Goal: Information Seeking & Learning: Learn about a topic

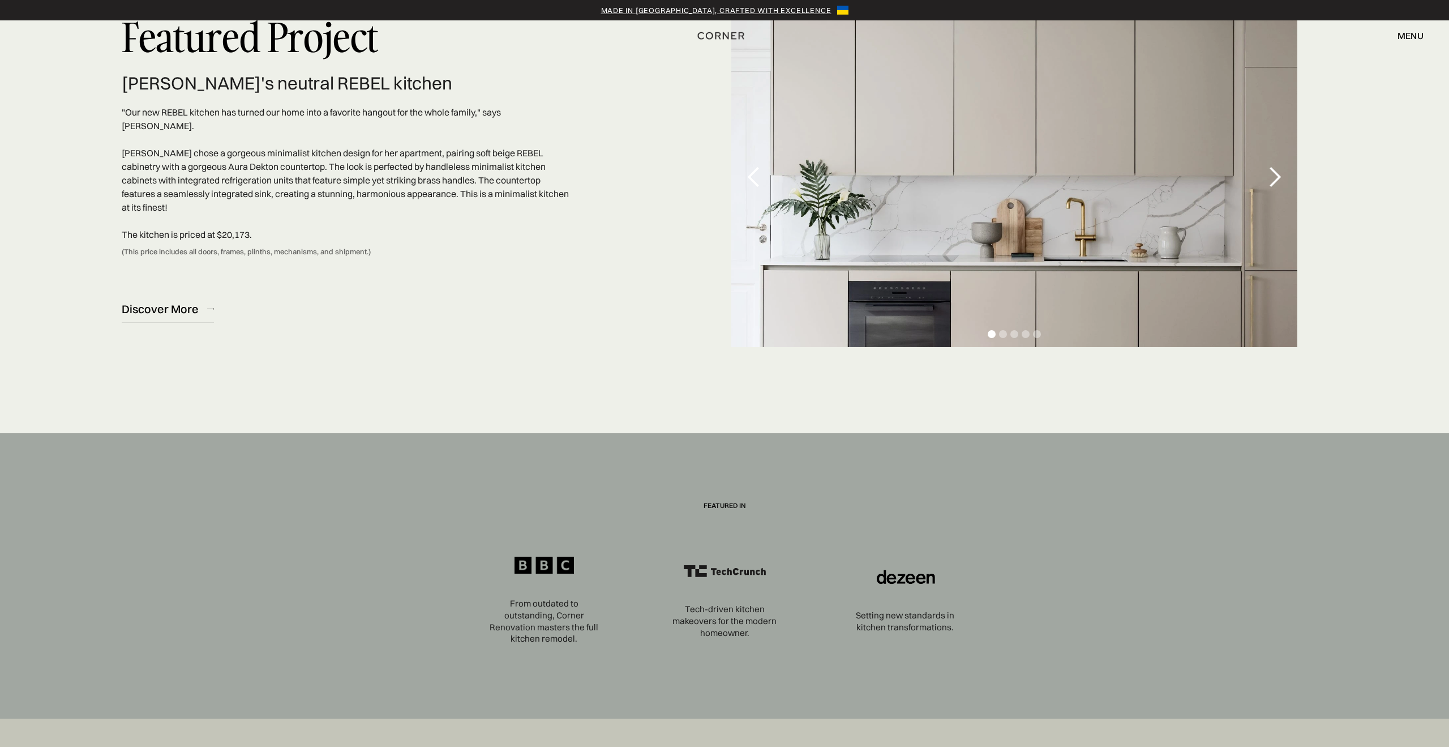
scroll to position [3876, 0]
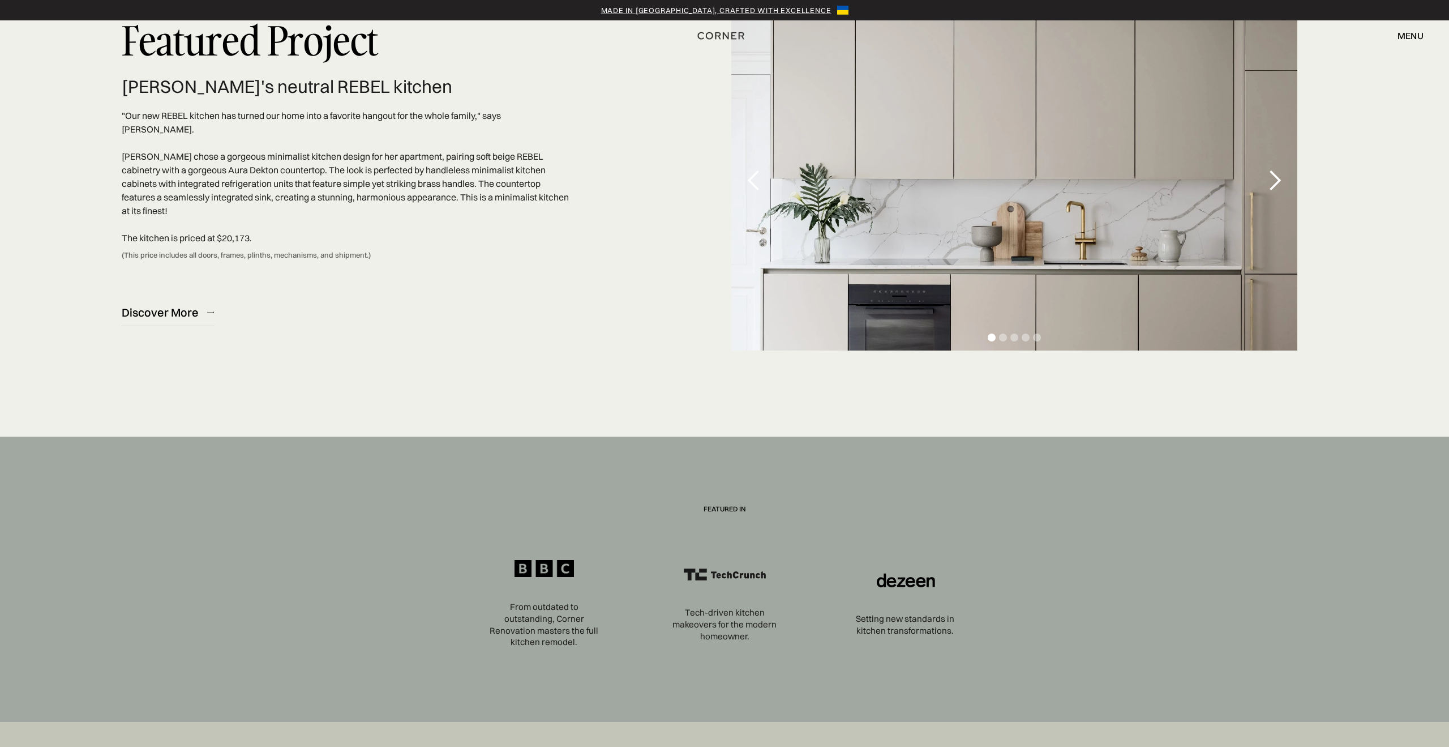
click at [1277, 182] on div "next slide" at bounding box center [1274, 180] width 23 height 23
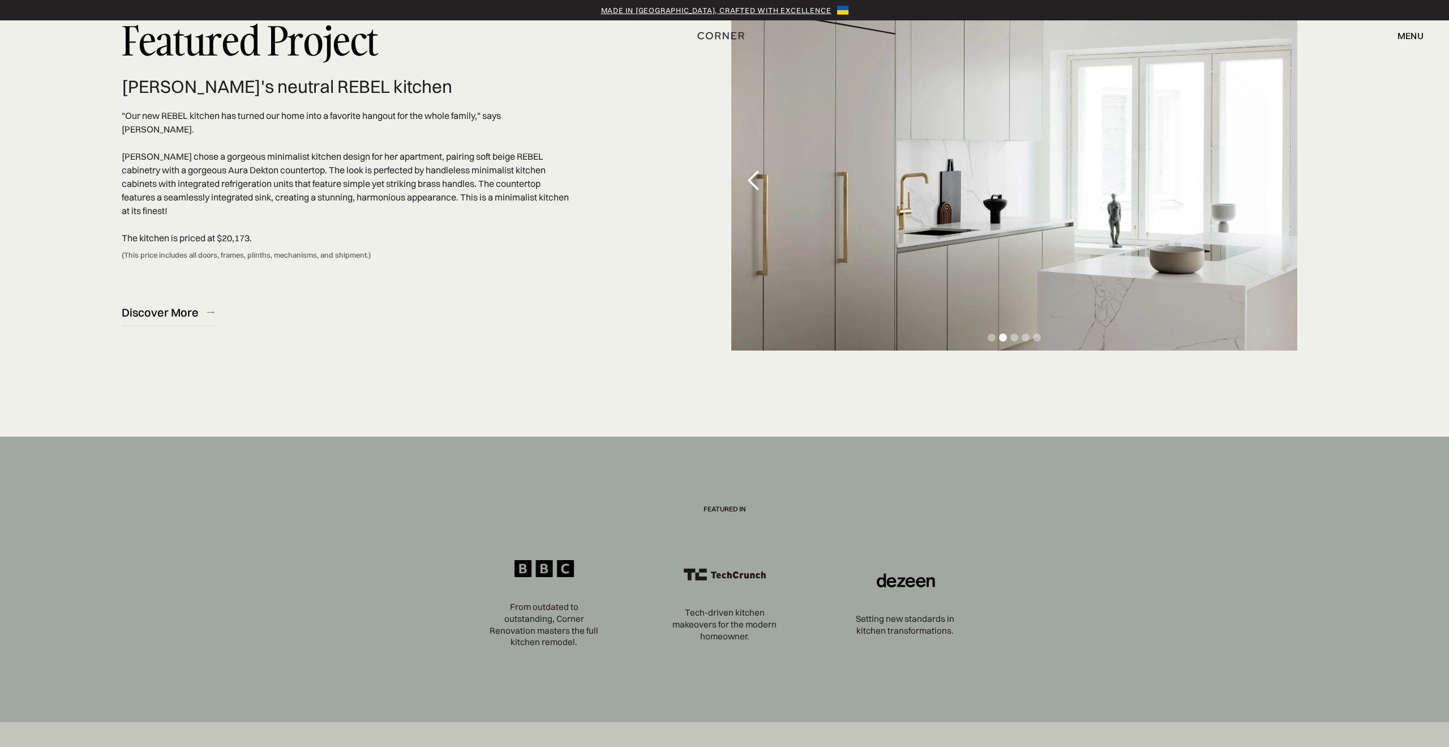
click at [1277, 182] on div "next slide" at bounding box center [1274, 180] width 23 height 23
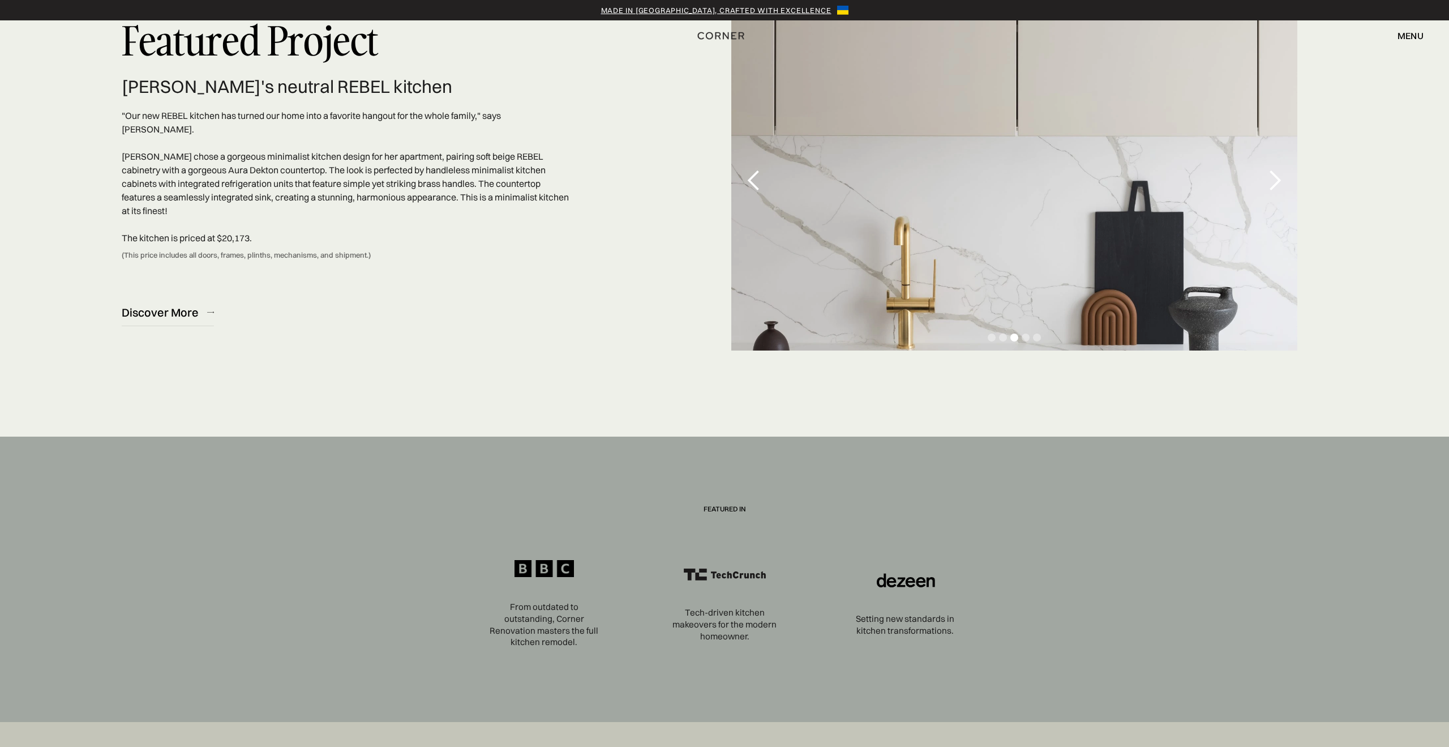
click at [1277, 182] on div "next slide" at bounding box center [1274, 180] width 23 height 23
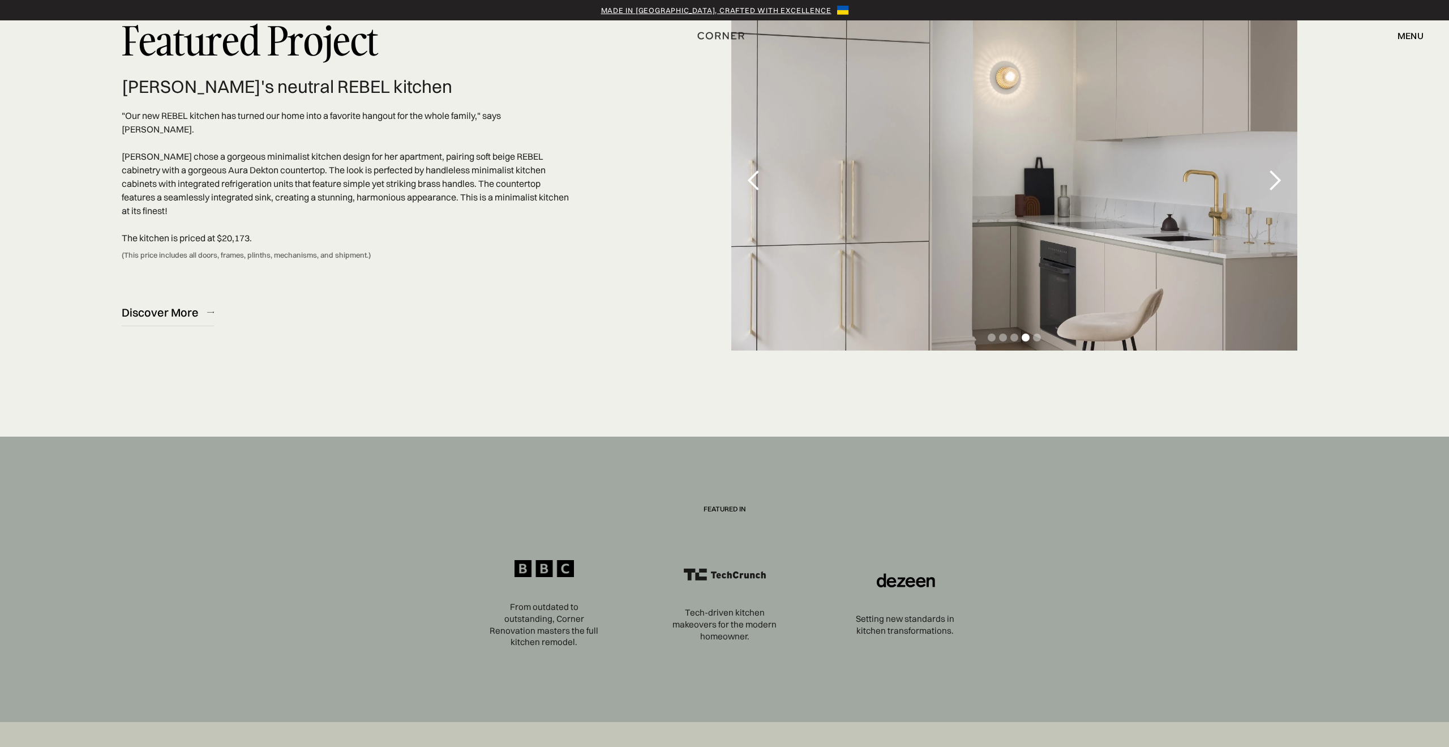
click at [1277, 182] on div "next slide" at bounding box center [1274, 180] width 23 height 23
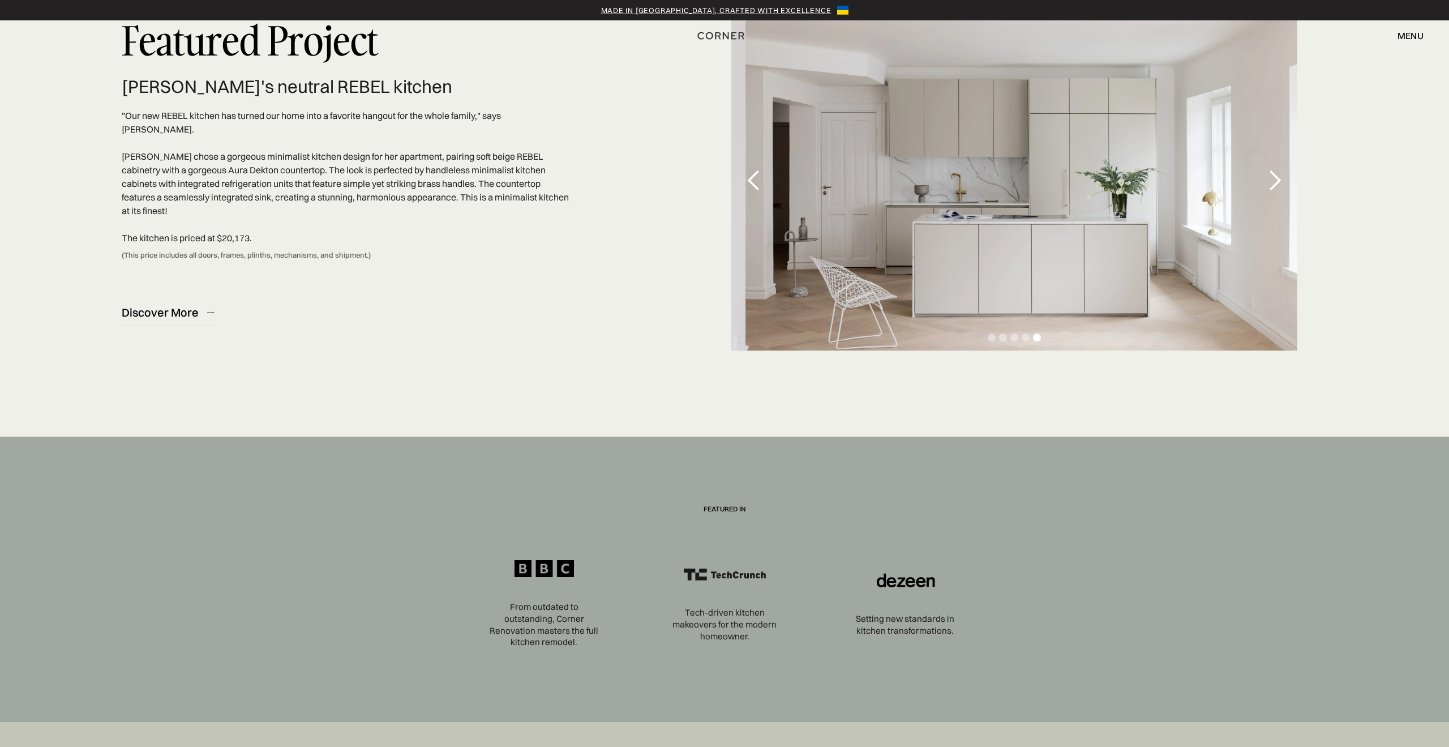
click at [1277, 182] on div "next slide" at bounding box center [1274, 180] width 23 height 23
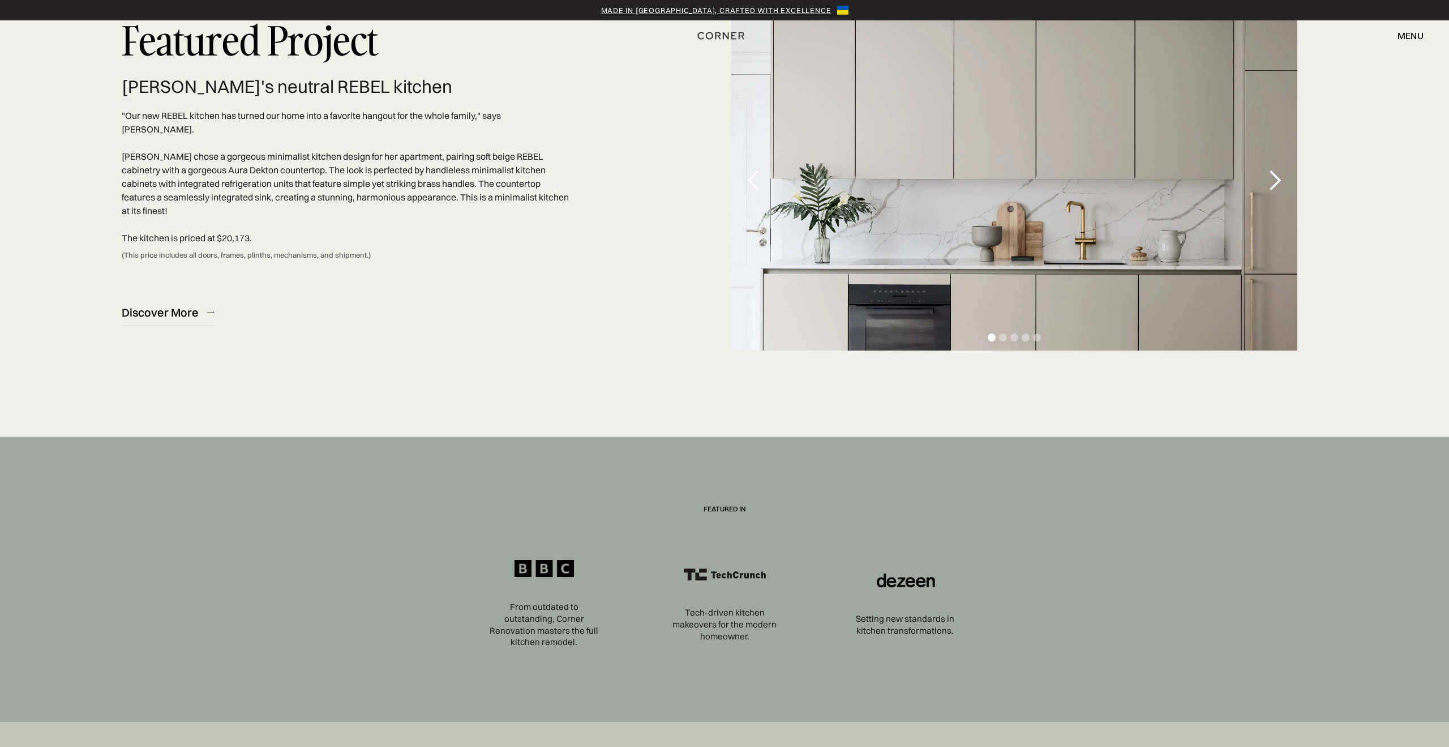
click at [1277, 182] on div "next slide" at bounding box center [1274, 180] width 23 height 23
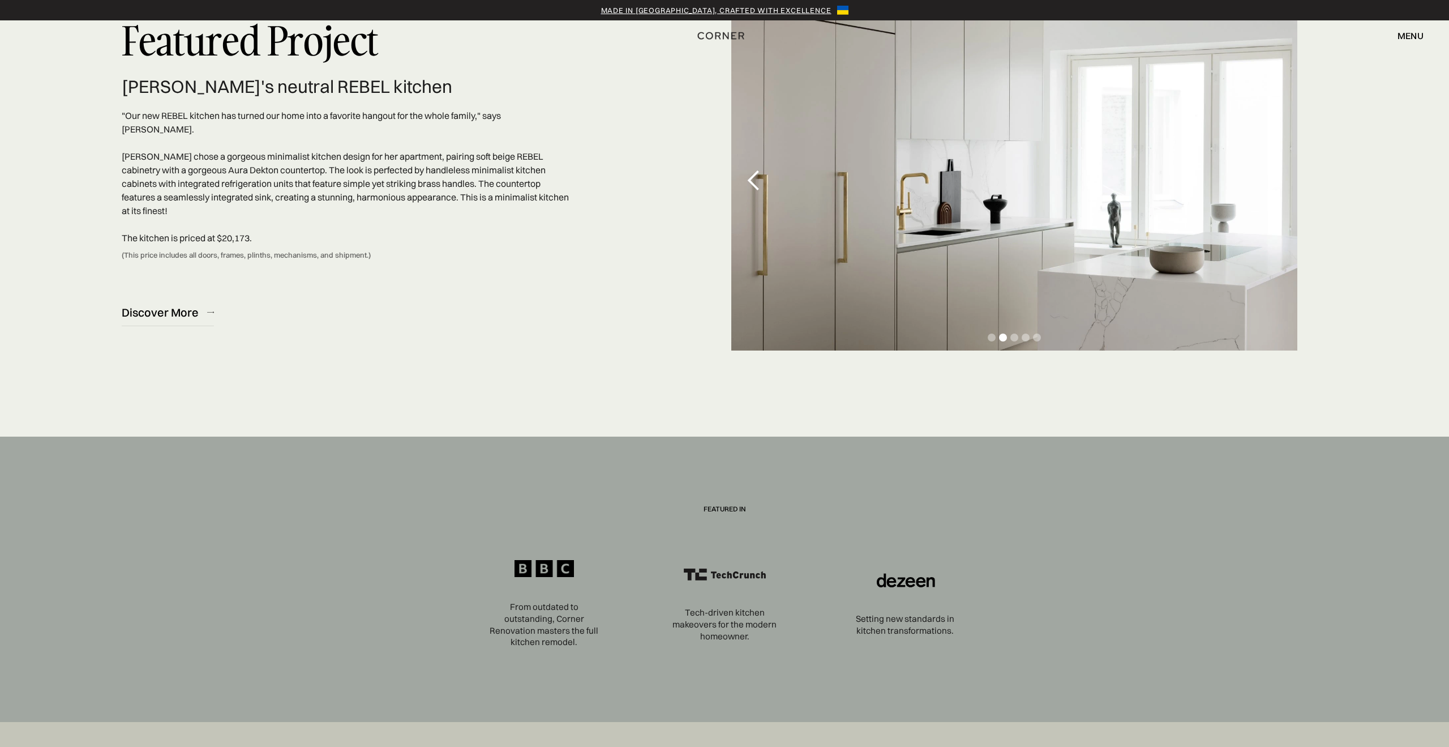
click at [1277, 182] on div "next slide" at bounding box center [1274, 180] width 23 height 23
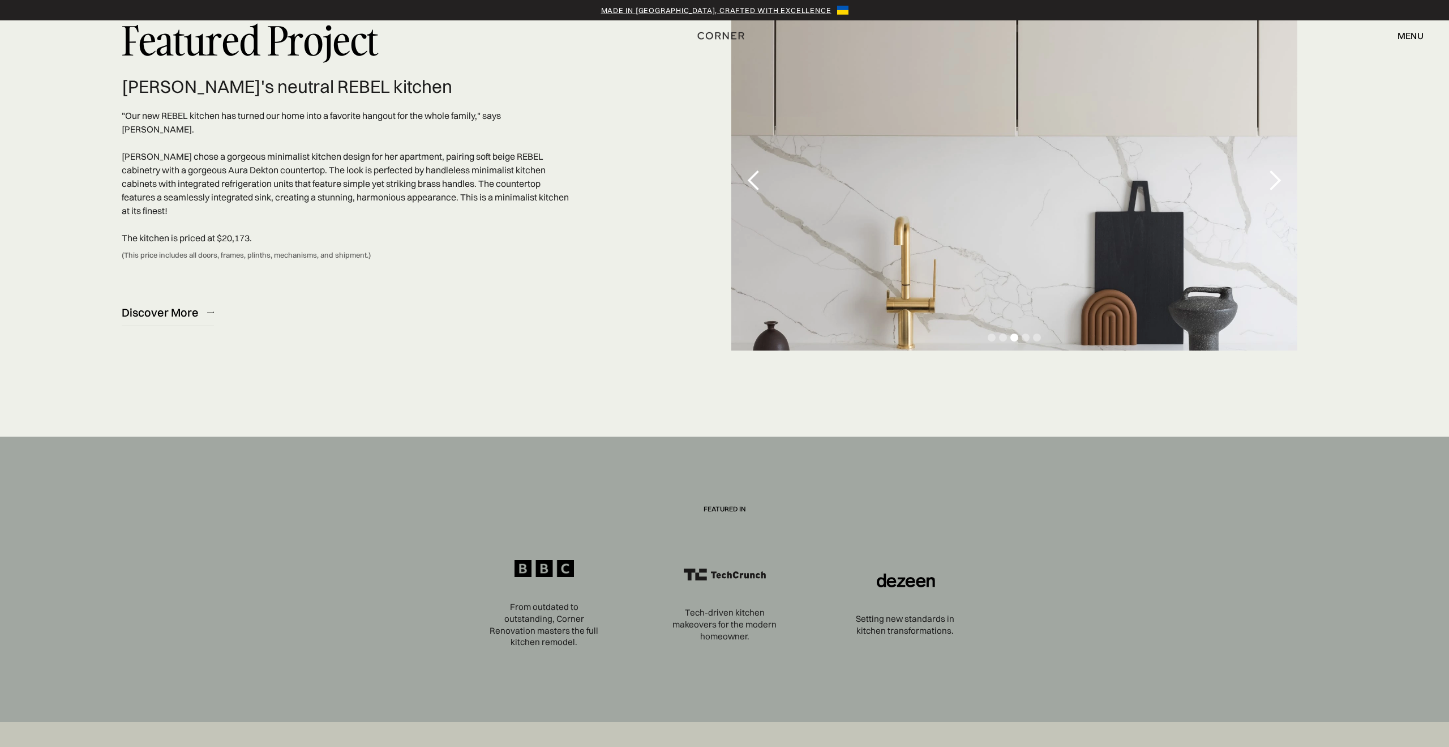
click at [1277, 182] on div "next slide" at bounding box center [1274, 180] width 23 height 23
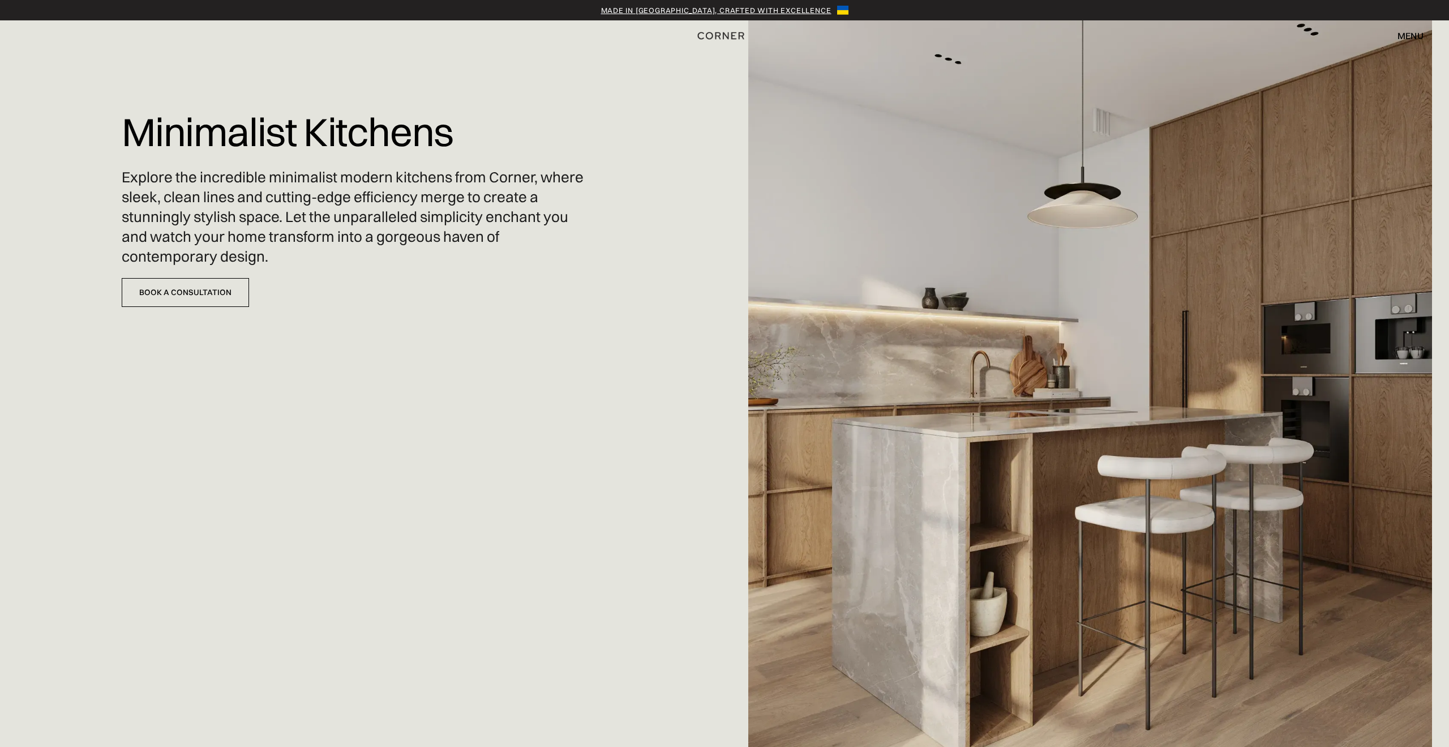
scroll to position [0, 0]
click at [1416, 32] on div "menu" at bounding box center [1410, 35] width 26 height 9
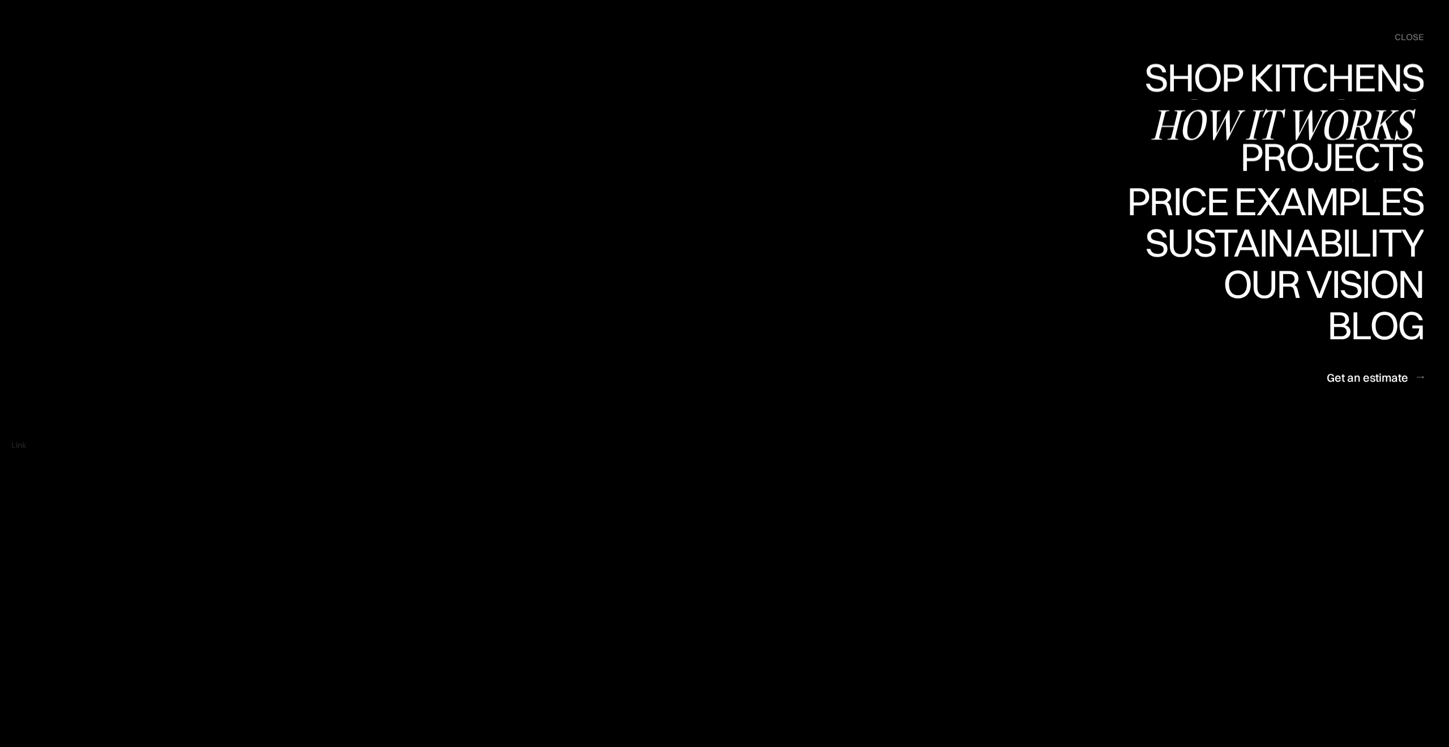
click at [1296, 152] on div "Projects" at bounding box center [1331, 156] width 183 height 40
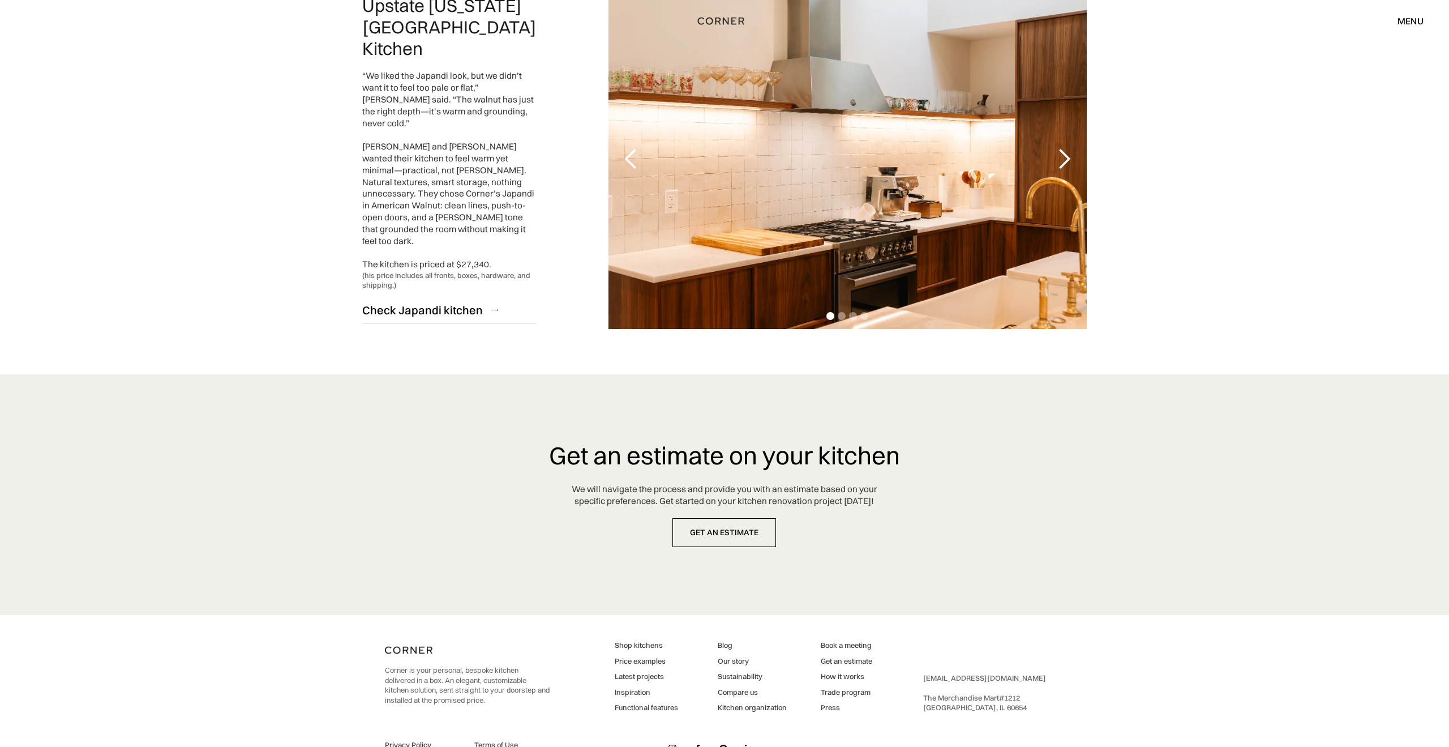
scroll to position [2643, 0]
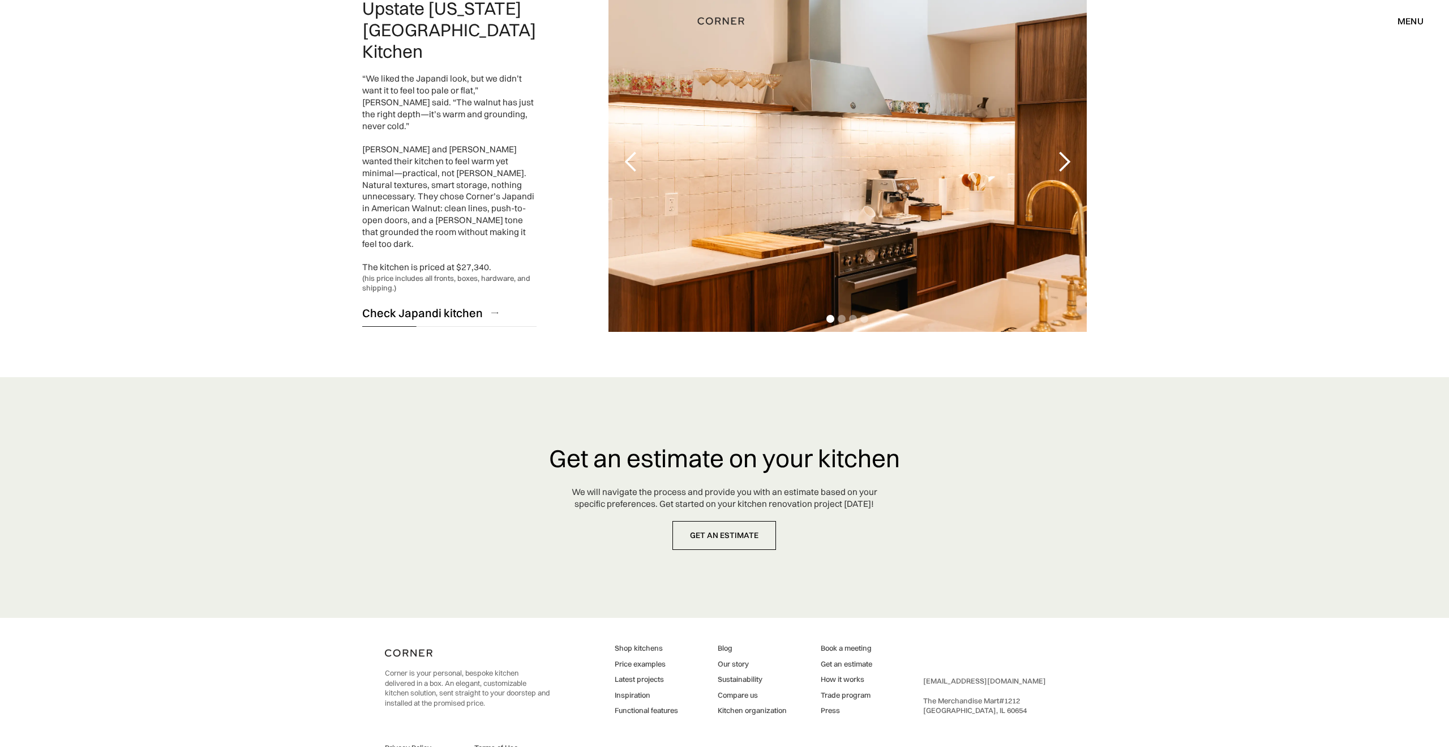
click at [399, 305] on div "Check Japandi kitchen" at bounding box center [422, 312] width 121 height 15
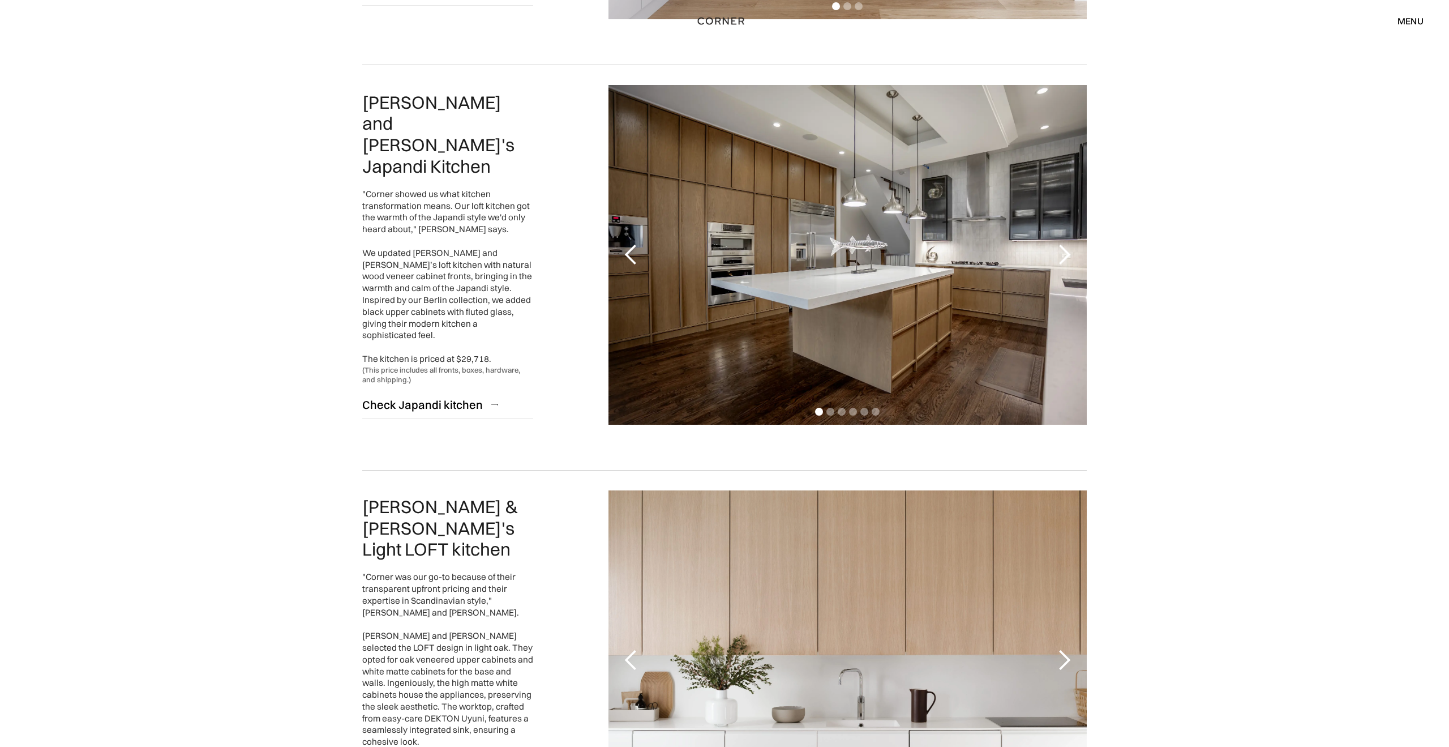
scroll to position [474, 0]
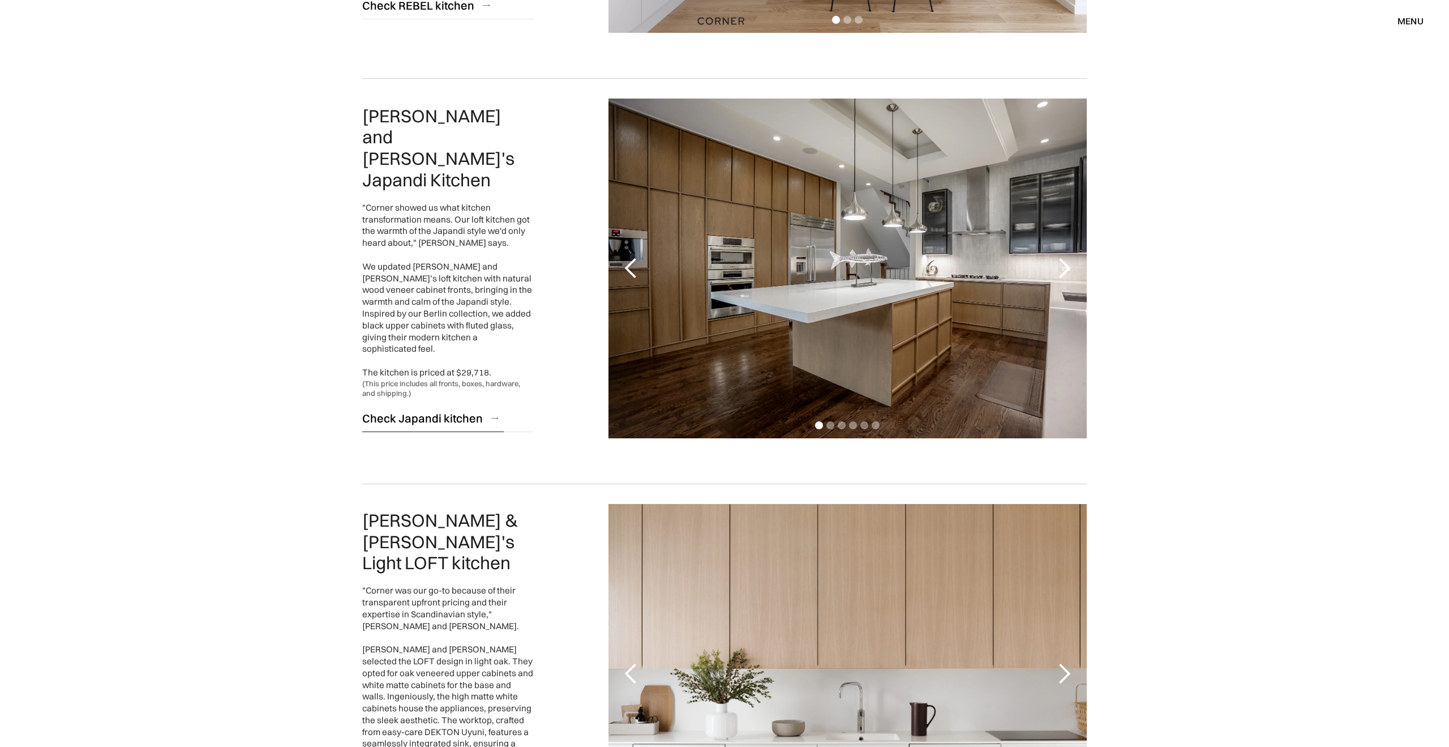
click at [427, 404] on link "Check Japandi kitchen" at bounding box center [447, 418] width 171 height 28
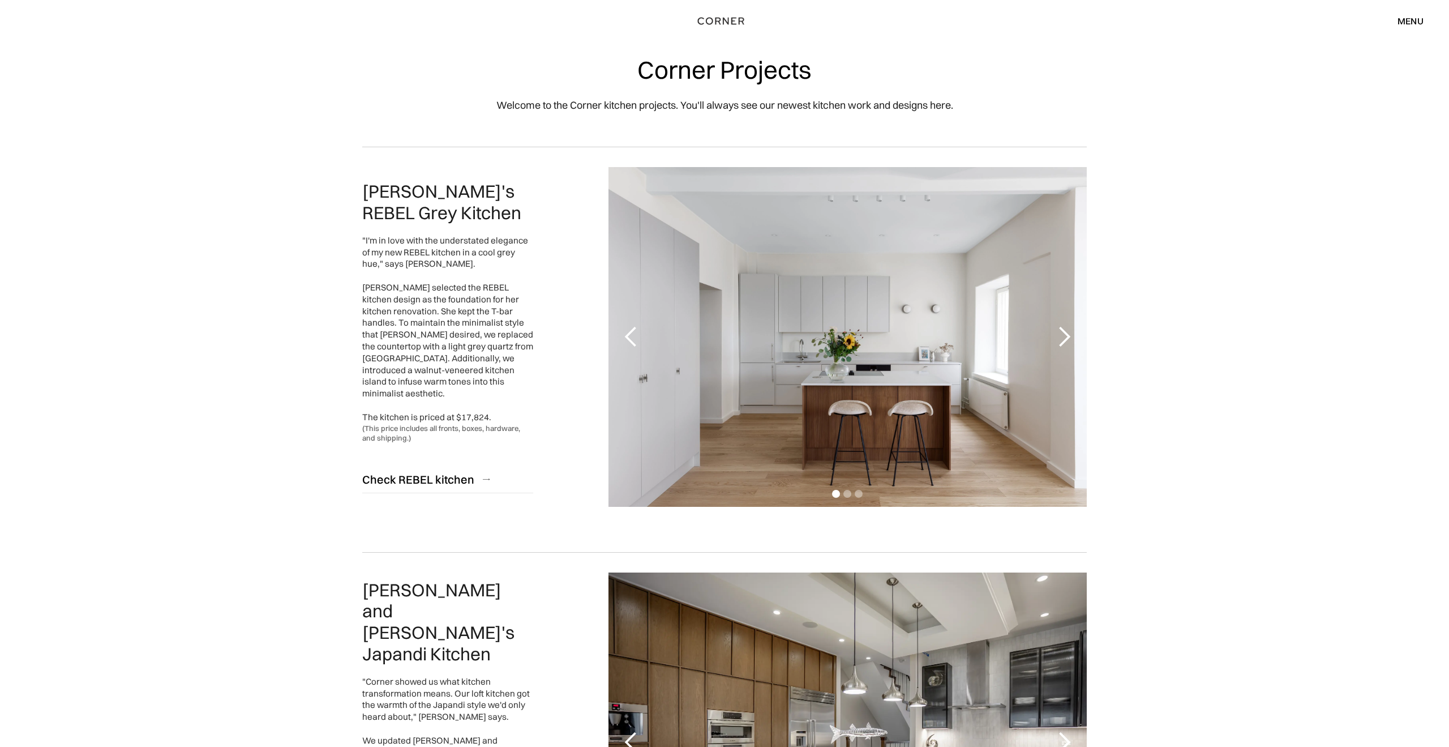
scroll to position [0, 0]
click at [1405, 28] on div "menu close" at bounding box center [1404, 20] width 37 height 19
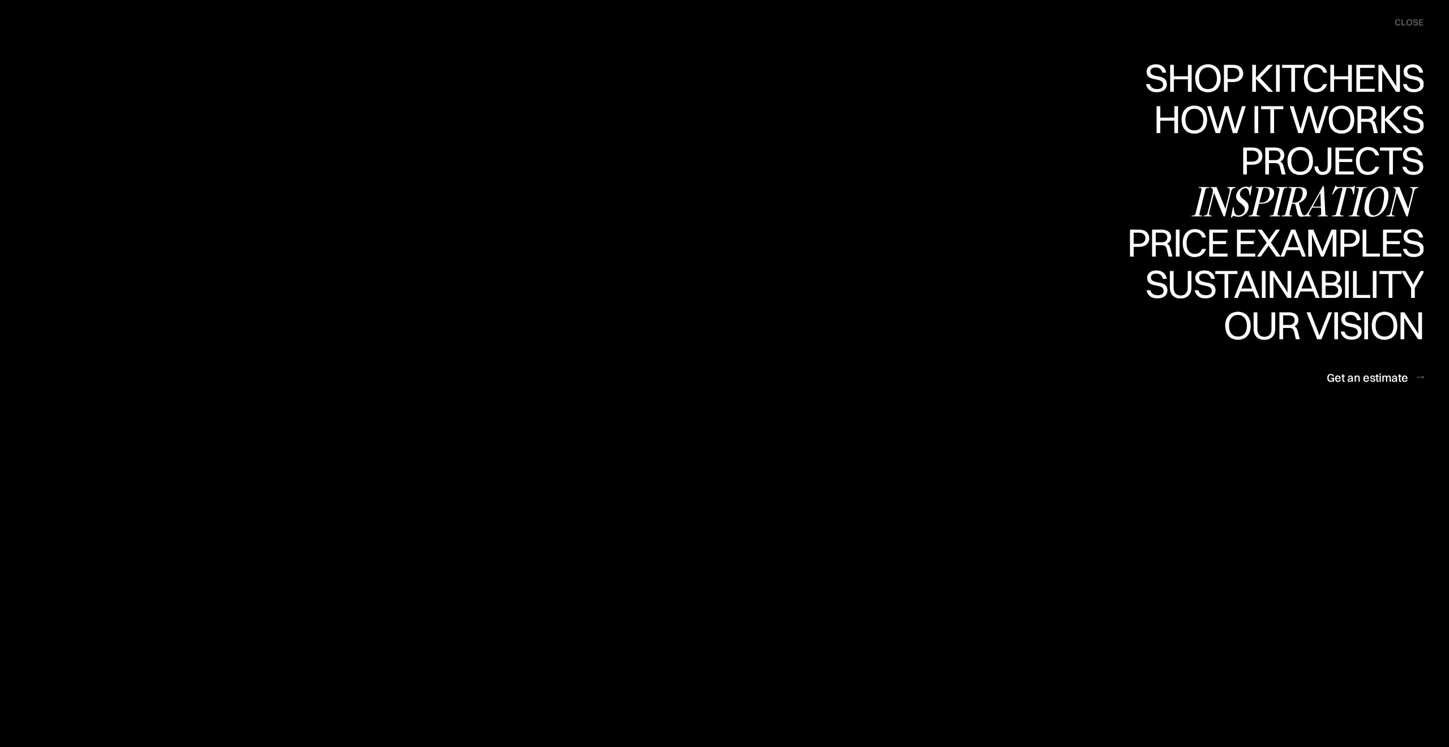
click at [1316, 199] on div "Inspiration" at bounding box center [1307, 201] width 233 height 40
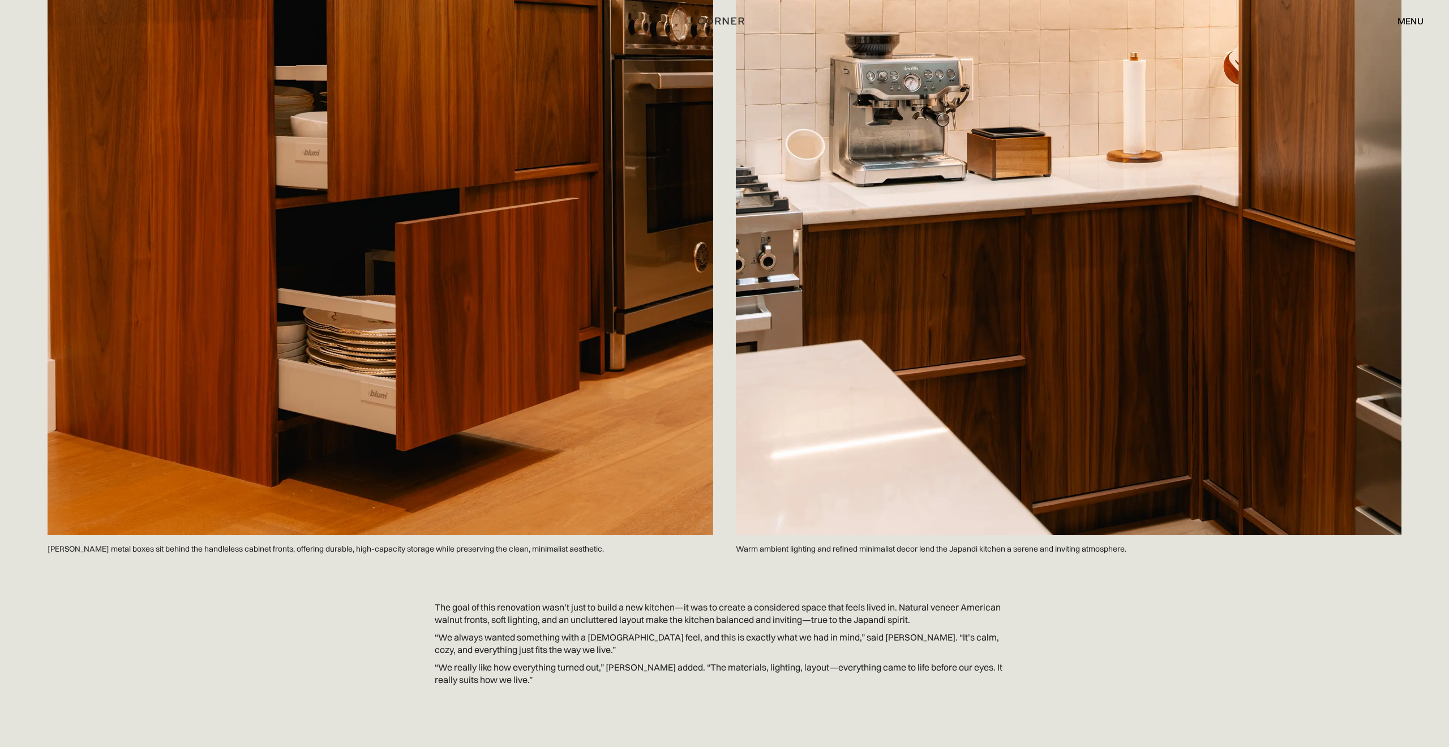
scroll to position [4781, 0]
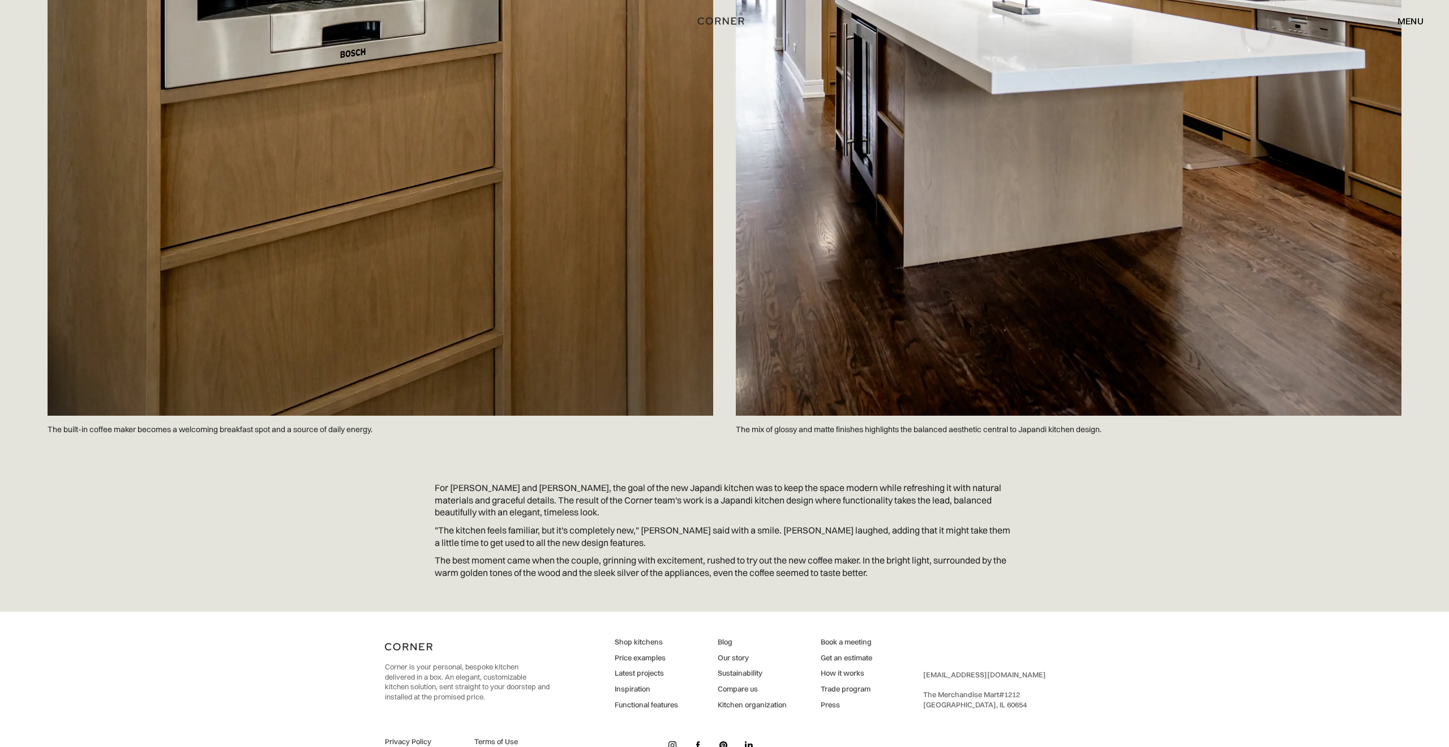
scroll to position [5959, 0]
